Goal: Task Accomplishment & Management: Use online tool/utility

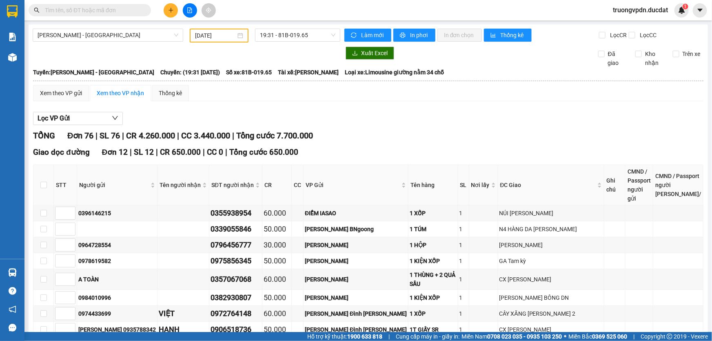
scroll to position [334, 0]
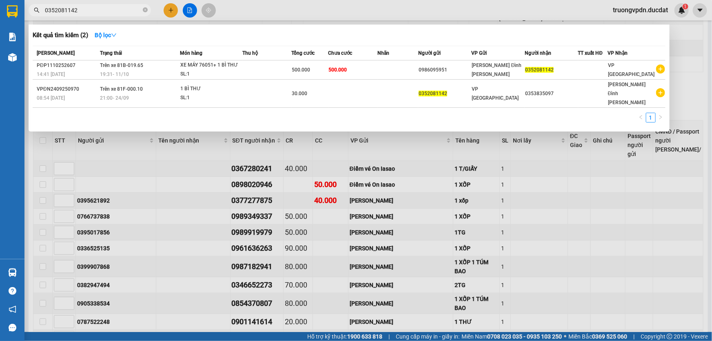
type input "0352081142"
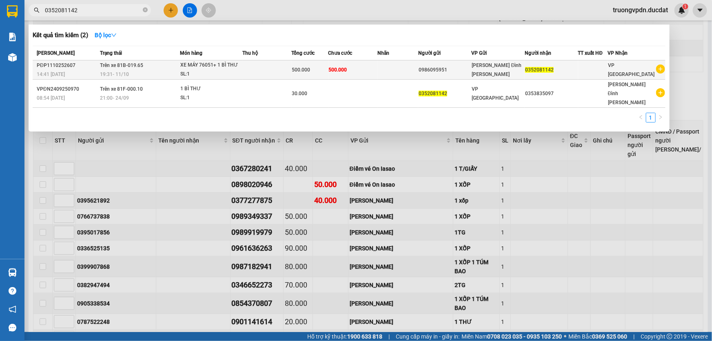
click at [412, 70] on td at bounding box center [397, 69] width 41 height 19
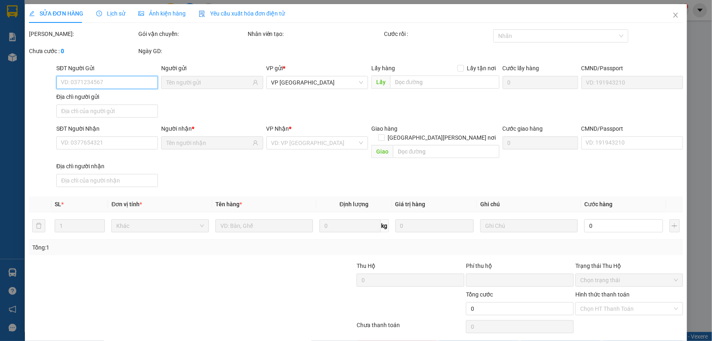
type input "0986095951"
type input "0352081142"
type input "0"
type input "500.000"
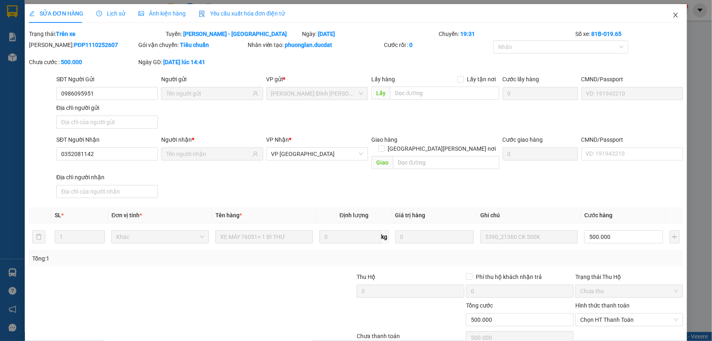
click at [673, 16] on icon "close" at bounding box center [675, 15] width 7 height 7
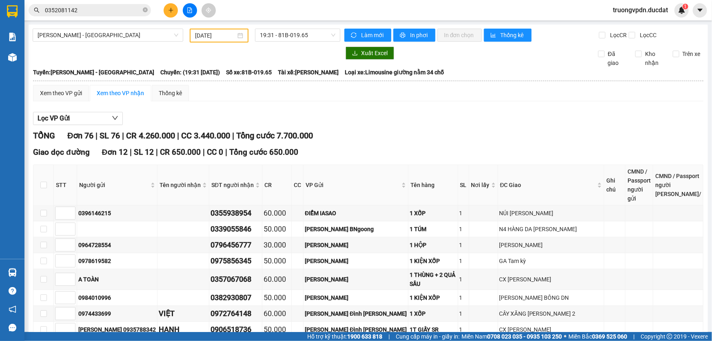
click at [101, 9] on input "0352081142" at bounding box center [93, 10] width 96 height 9
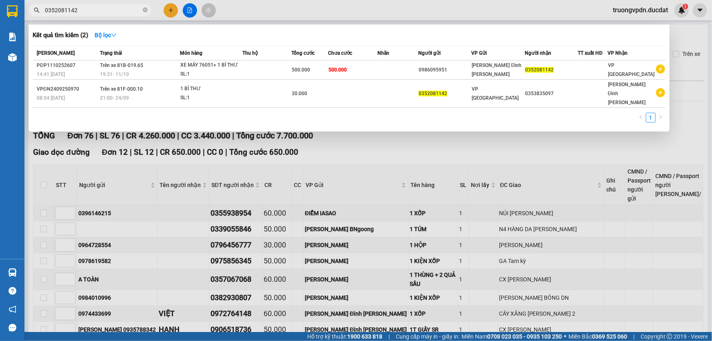
click at [315, 159] on div at bounding box center [356, 170] width 712 height 341
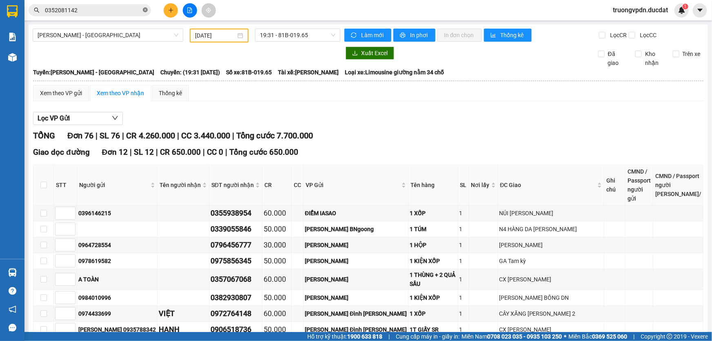
click at [144, 9] on icon "close-circle" at bounding box center [145, 9] width 5 height 5
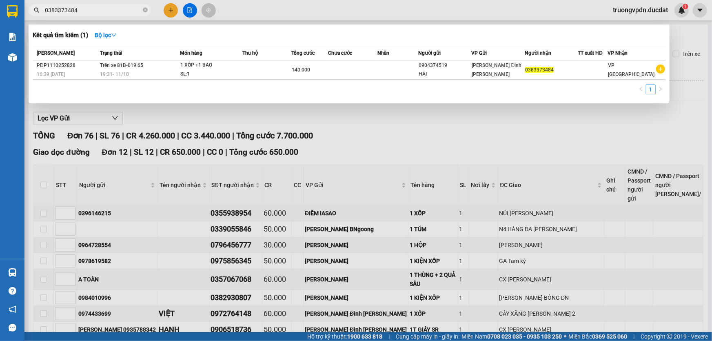
type input "0383373484"
click at [143, 10] on icon "close-circle" at bounding box center [145, 9] width 5 height 5
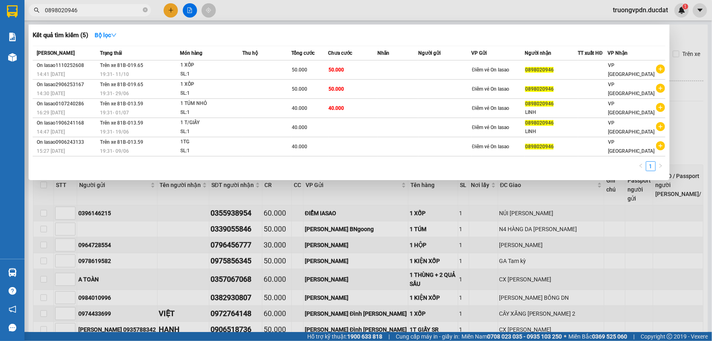
type input "0898020946"
click at [143, 9] on icon "close-circle" at bounding box center [145, 9] width 5 height 5
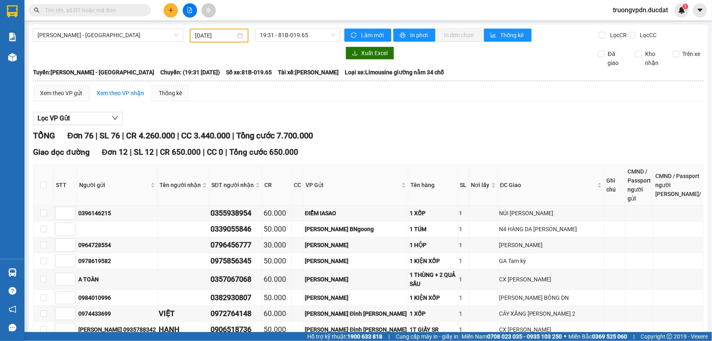
click at [100, 10] on input "text" at bounding box center [93, 10] width 96 height 9
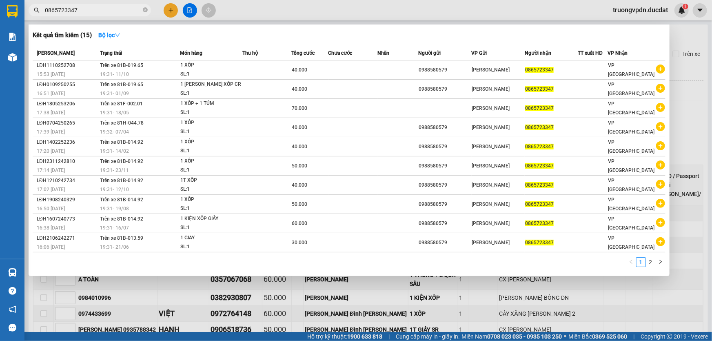
type input "0865723347"
drag, startPoint x: 145, startPoint y: 11, endPoint x: 89, endPoint y: 4, distance: 55.9
click at [144, 11] on icon "close-circle" at bounding box center [145, 9] width 5 height 5
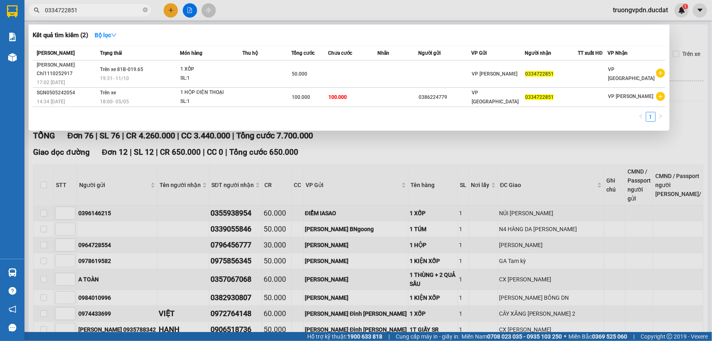
type input "0334722851"
click at [143, 12] on icon "close-circle" at bounding box center [145, 9] width 5 height 5
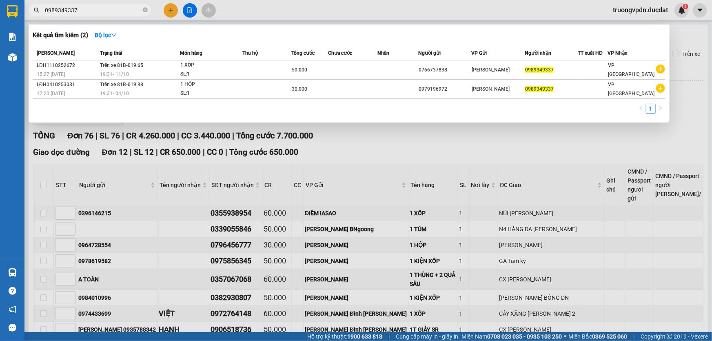
type input "0989349337"
click at [146, 9] on icon "close-circle" at bounding box center [145, 9] width 5 height 5
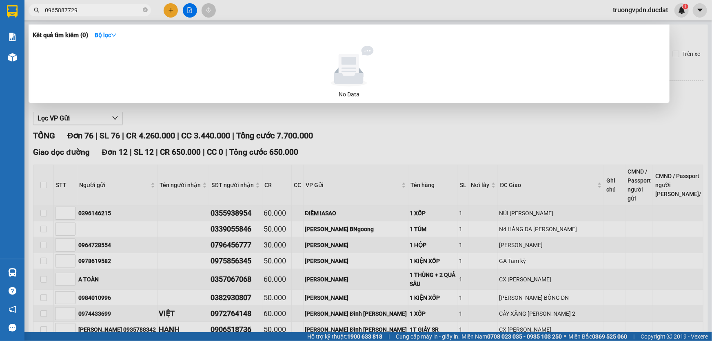
type input "0965887729"
click at [144, 9] on icon "close-circle" at bounding box center [145, 9] width 5 height 5
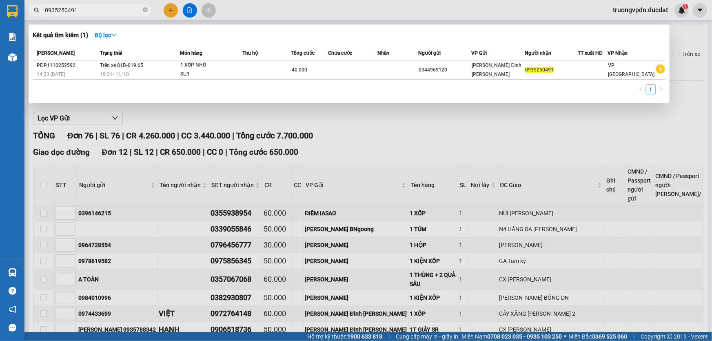
type input "0935250491"
click at [147, 11] on icon "close-circle" at bounding box center [145, 9] width 5 height 5
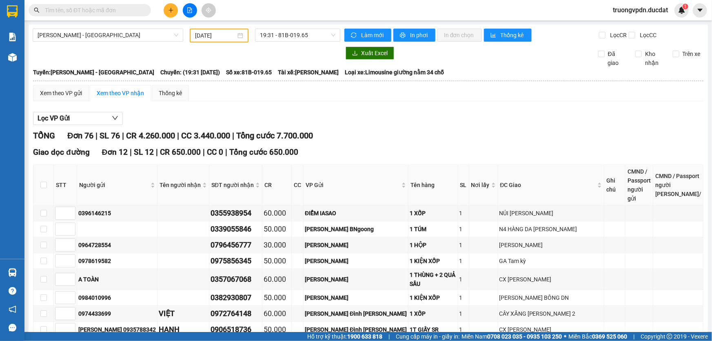
click at [118, 13] on input "text" at bounding box center [93, 10] width 96 height 9
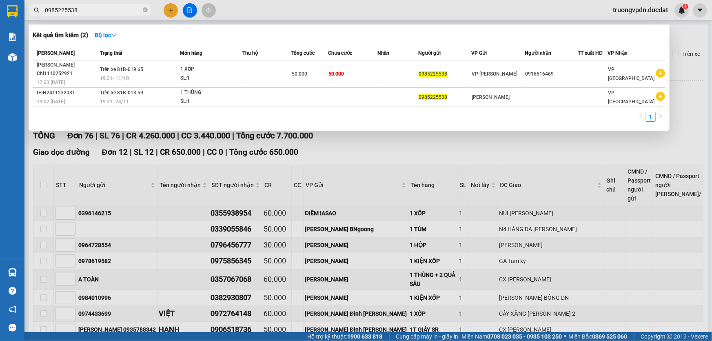
type input "0985225538"
click at [146, 11] on icon "close-circle" at bounding box center [145, 9] width 5 height 5
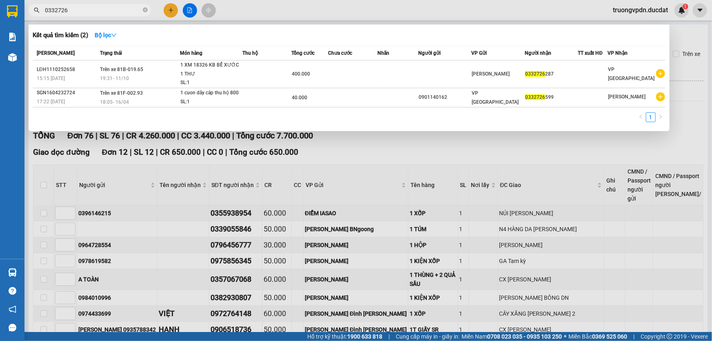
type input "0332726"
click at [146, 10] on icon "close-circle" at bounding box center [145, 9] width 5 height 5
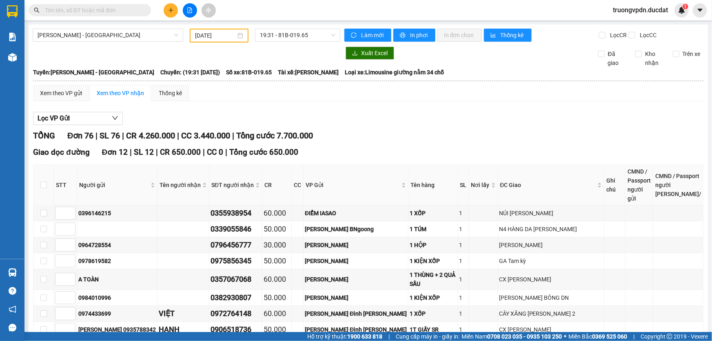
drag, startPoint x: 95, startPoint y: 9, endPoint x: 711, endPoint y: 103, distance: 623.5
click at [95, 9] on input "text" at bounding box center [93, 10] width 96 height 9
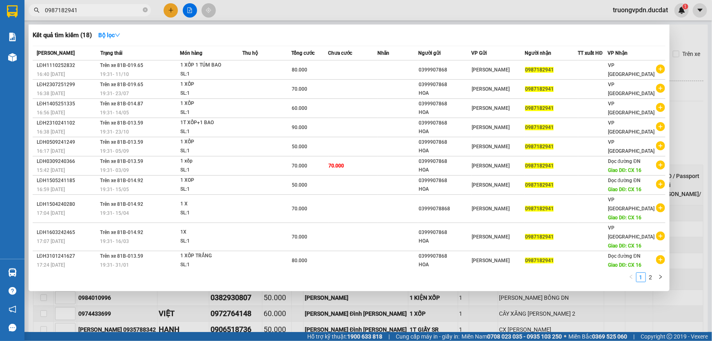
type input "0987182941"
drag, startPoint x: 481, startPoint y: 293, endPoint x: 473, endPoint y: 291, distance: 8.7
click at [481, 293] on div at bounding box center [356, 170] width 712 height 341
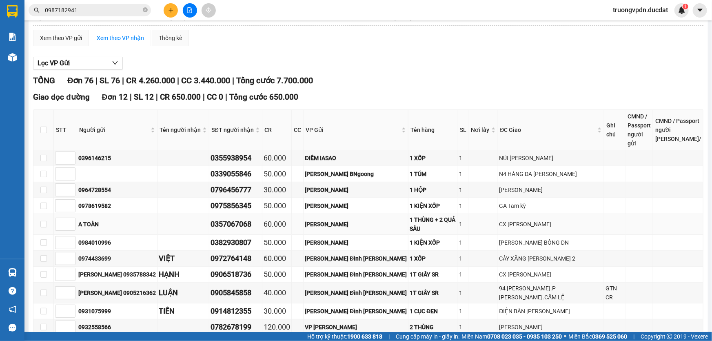
scroll to position [148, 0]
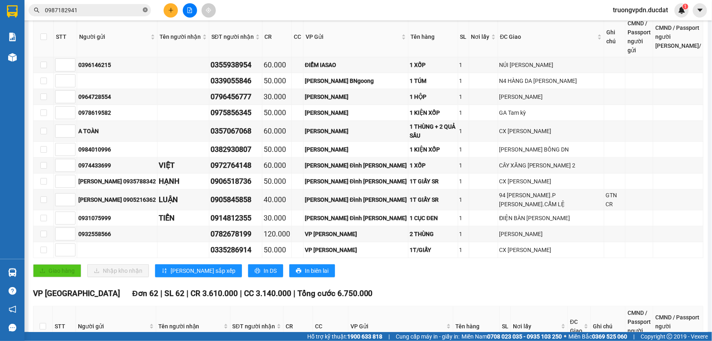
click at [145, 11] on icon "close-circle" at bounding box center [145, 9] width 5 height 5
type input "3"
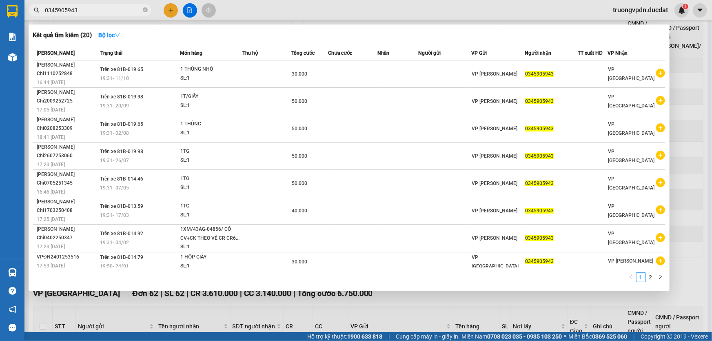
type input "0345905943"
click at [147, 9] on icon "close-circle" at bounding box center [145, 9] width 5 height 5
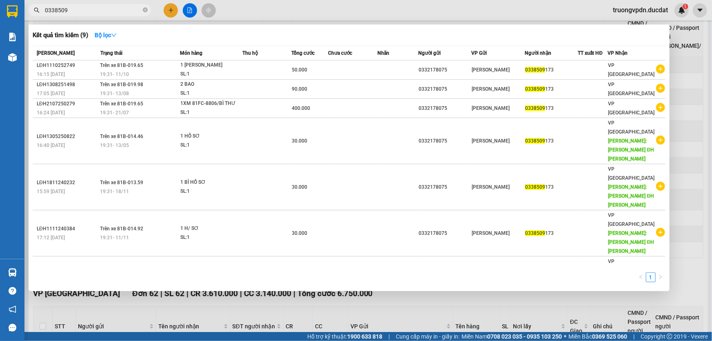
type input "0338509"
